Goal: Entertainment & Leisure: Consume media (video, audio)

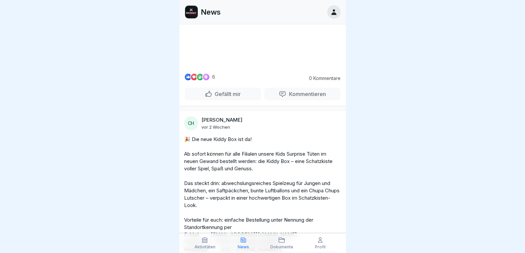
scroll to position [482, 0]
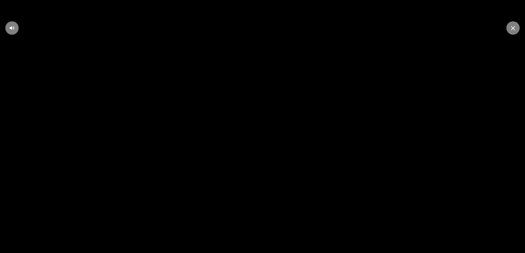
click at [14, 29] on icon at bounding box center [11, 27] width 5 height 5
click at [10, 25] on div at bounding box center [11, 27] width 13 height 13
click at [14, 28] on icon at bounding box center [13, 27] width 1 height 3
click at [145, 29] on video at bounding box center [262, 126] width 525 height 253
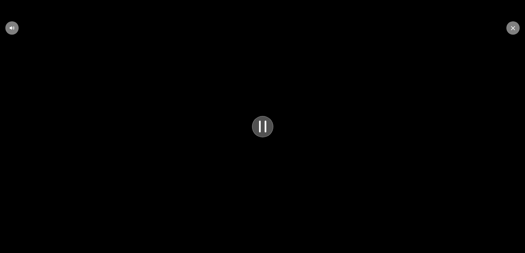
click at [262, 131] on icon at bounding box center [263, 126] width 6 height 10
click at [262, 131] on icon at bounding box center [263, 126] width 8 height 9
click at [513, 29] on icon at bounding box center [513, 28] width 4 height 4
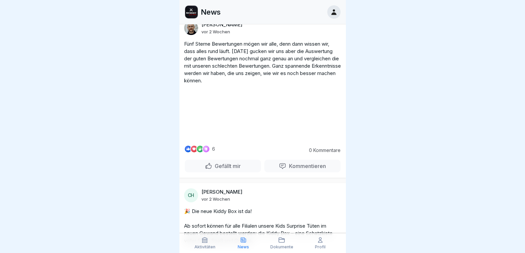
scroll to position [403, 0]
